Goal: Information Seeking & Learning: Find contact information

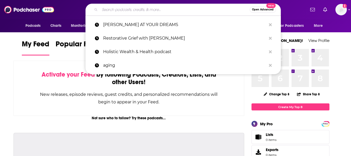
click at [201, 11] on input "Search podcasts, credits, & more..." at bounding box center [175, 9] width 150 height 8
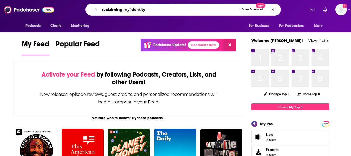
type input "reclaiming my identity"
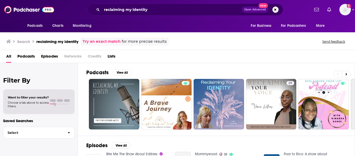
click at [176, 22] on div "Podcasts Charts Monitoring For Business For Podcasters More" at bounding box center [177, 25] width 333 height 13
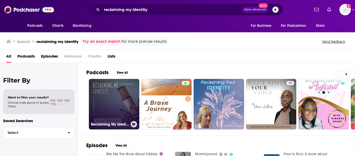
click at [111, 91] on link "Reclaiming My Identity" at bounding box center [114, 104] width 50 height 50
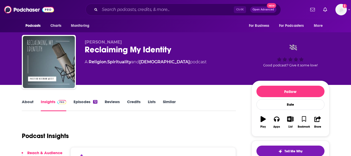
click at [89, 43] on span "[PERSON_NAME]" at bounding box center [103, 42] width 37 height 5
copy p "[PERSON_NAME]"
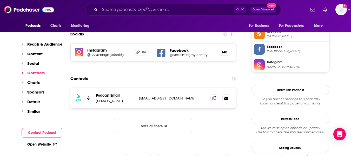
scroll to position [389, 0]
click at [215, 97] on icon at bounding box center [215, 97] width 4 height 4
